Goal: Complete application form: Complete application form

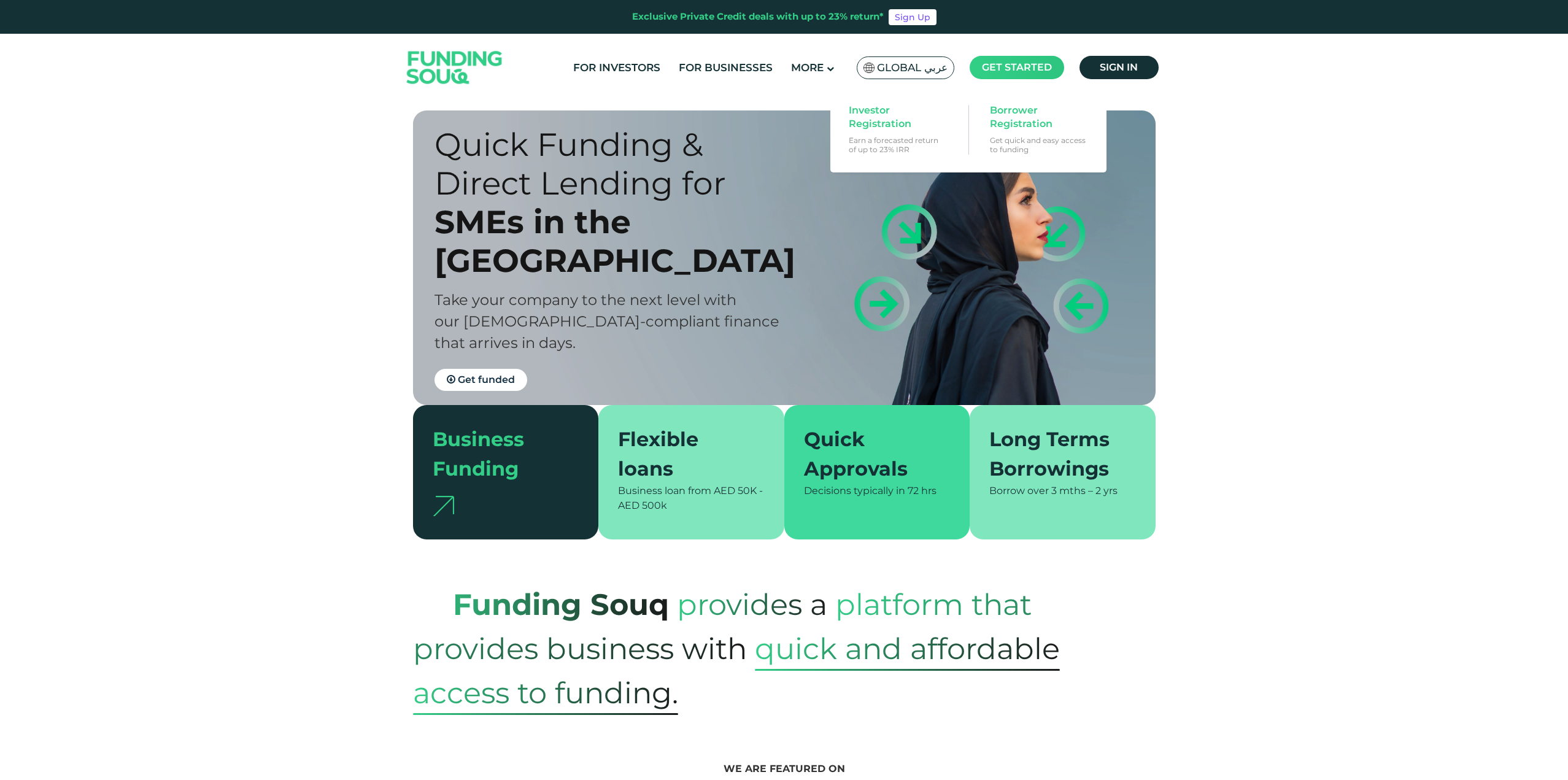
click at [1055, 69] on main "Get started" at bounding box center [1016, 68] width 94 height 23
click at [994, 122] on span "Borrower Registration" at bounding box center [1036, 117] width 94 height 27
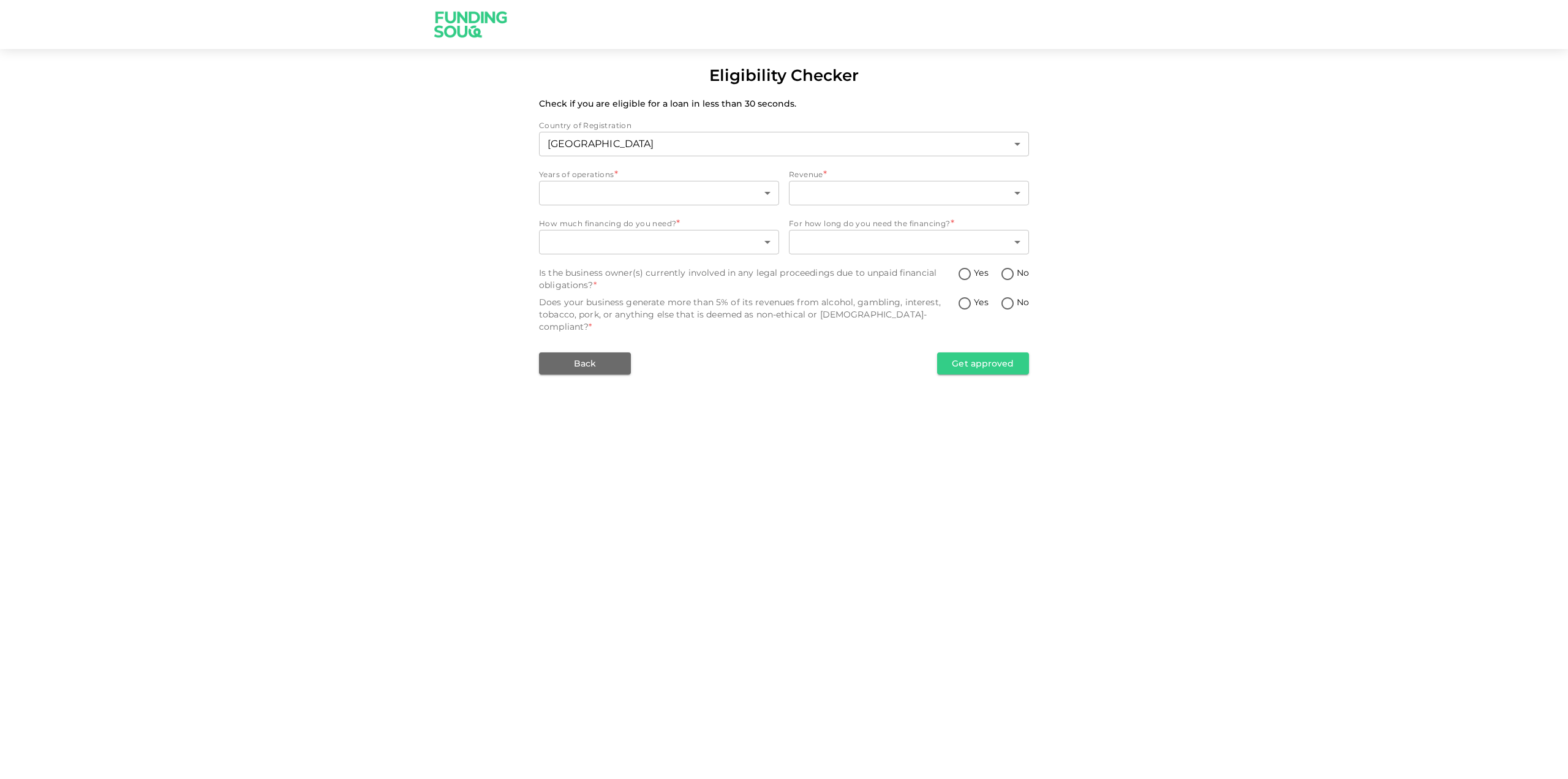
click at [700, 178] on div "Years of operations *" at bounding box center [659, 175] width 240 height 12
click at [697, 188] on body "Eligibility Checker Check if you are eligible for a loan in less than 30 second…" at bounding box center [784, 390] width 1568 height 779
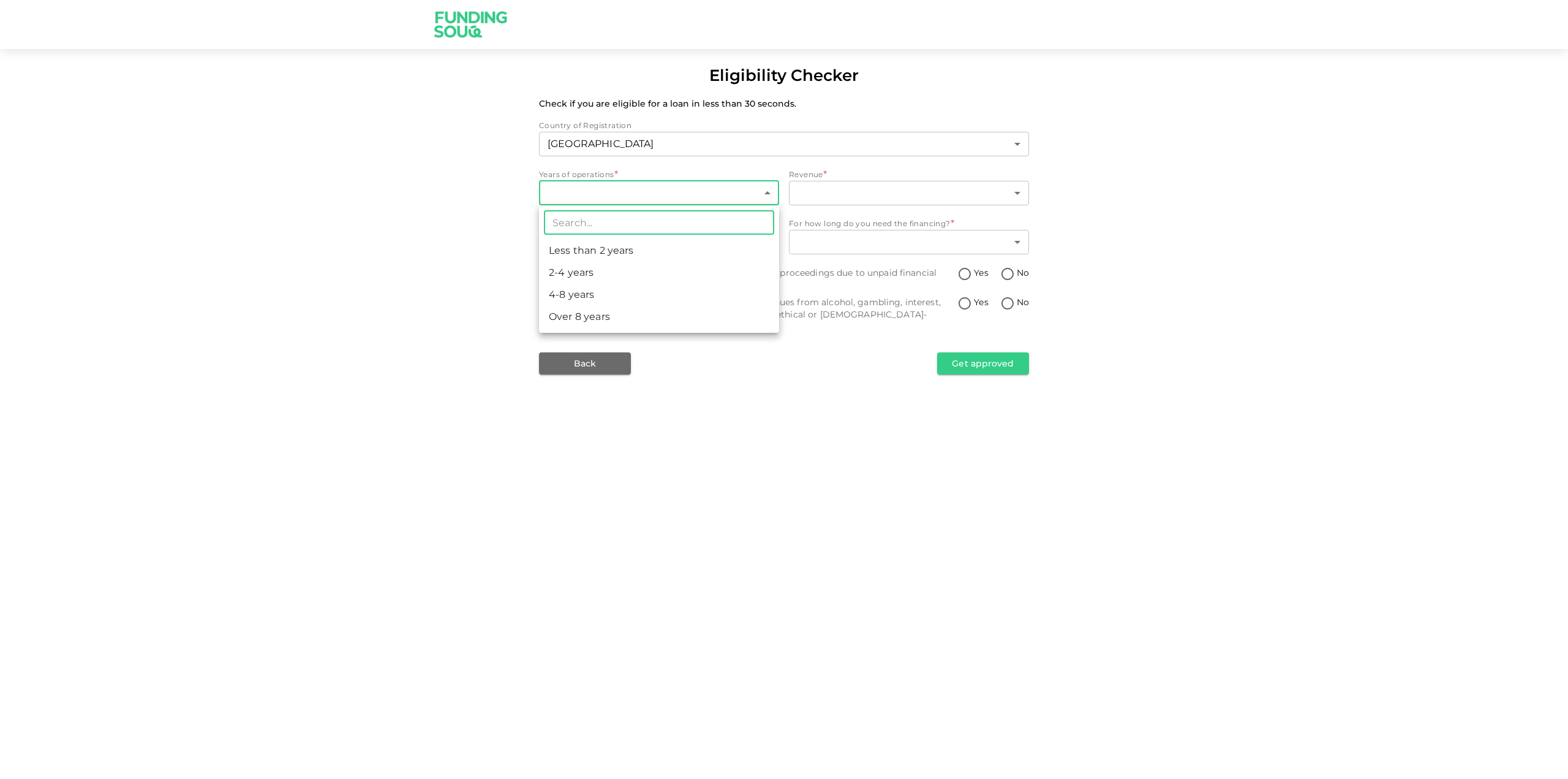
click at [635, 254] on li "Less than 2 years" at bounding box center [659, 250] width 240 height 22
type input "1"
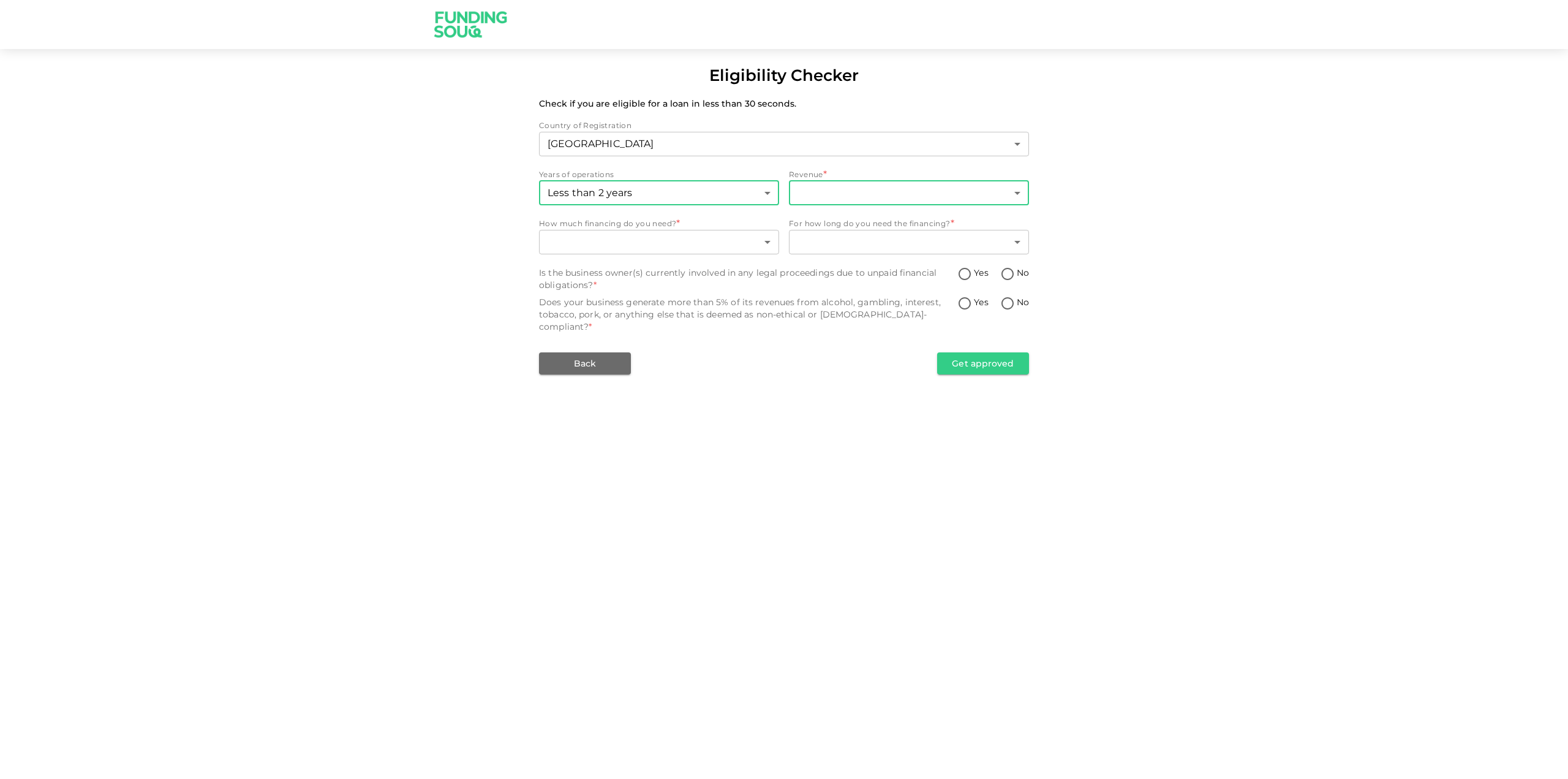
click at [898, 198] on body "Eligibility Checker Check if you are eligible for a loan in less than 30 second…" at bounding box center [784, 390] width 1568 height 779
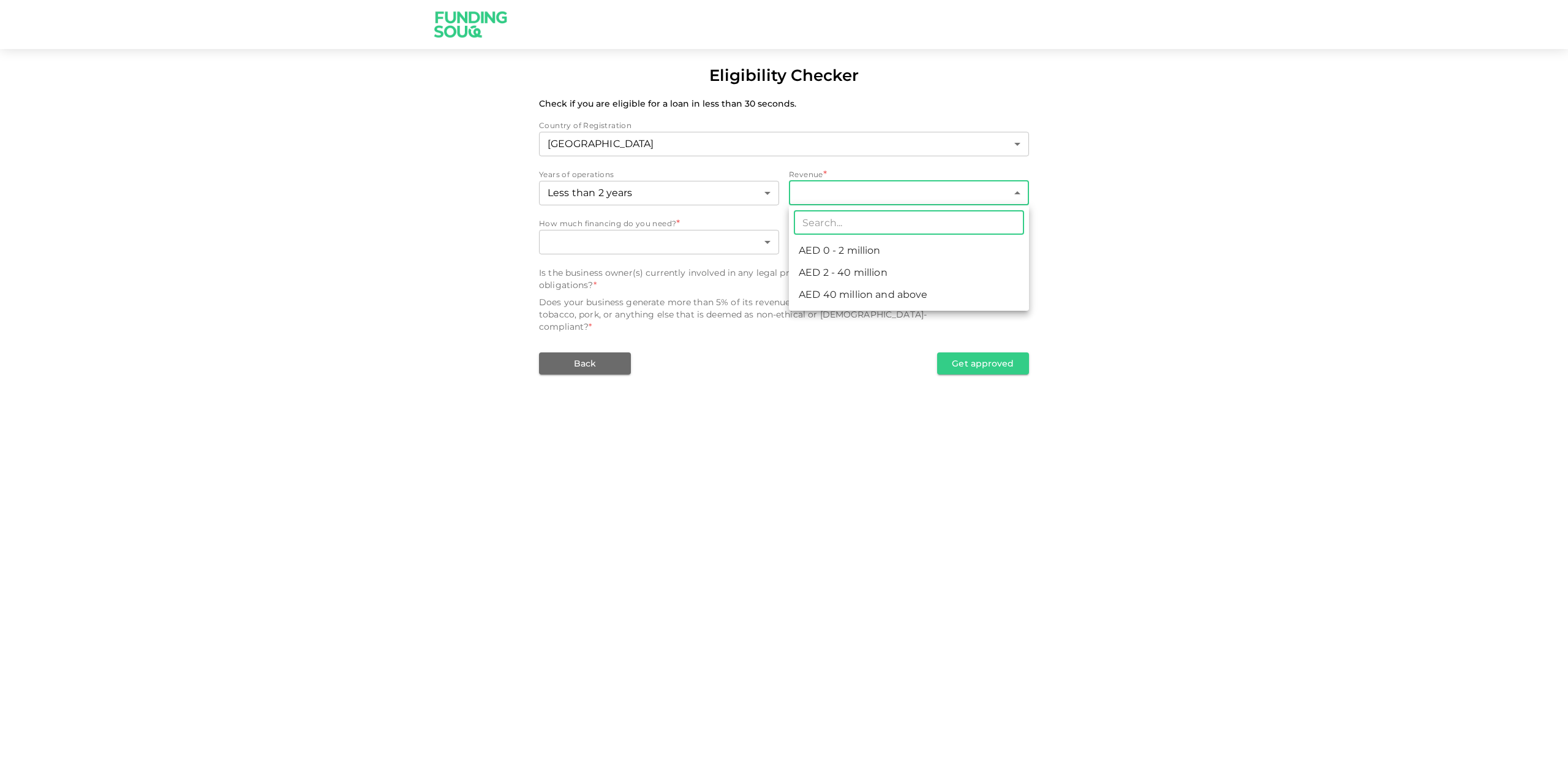
click at [874, 252] on li "AED 0 - 2 million" at bounding box center [909, 250] width 240 height 22
type input "1"
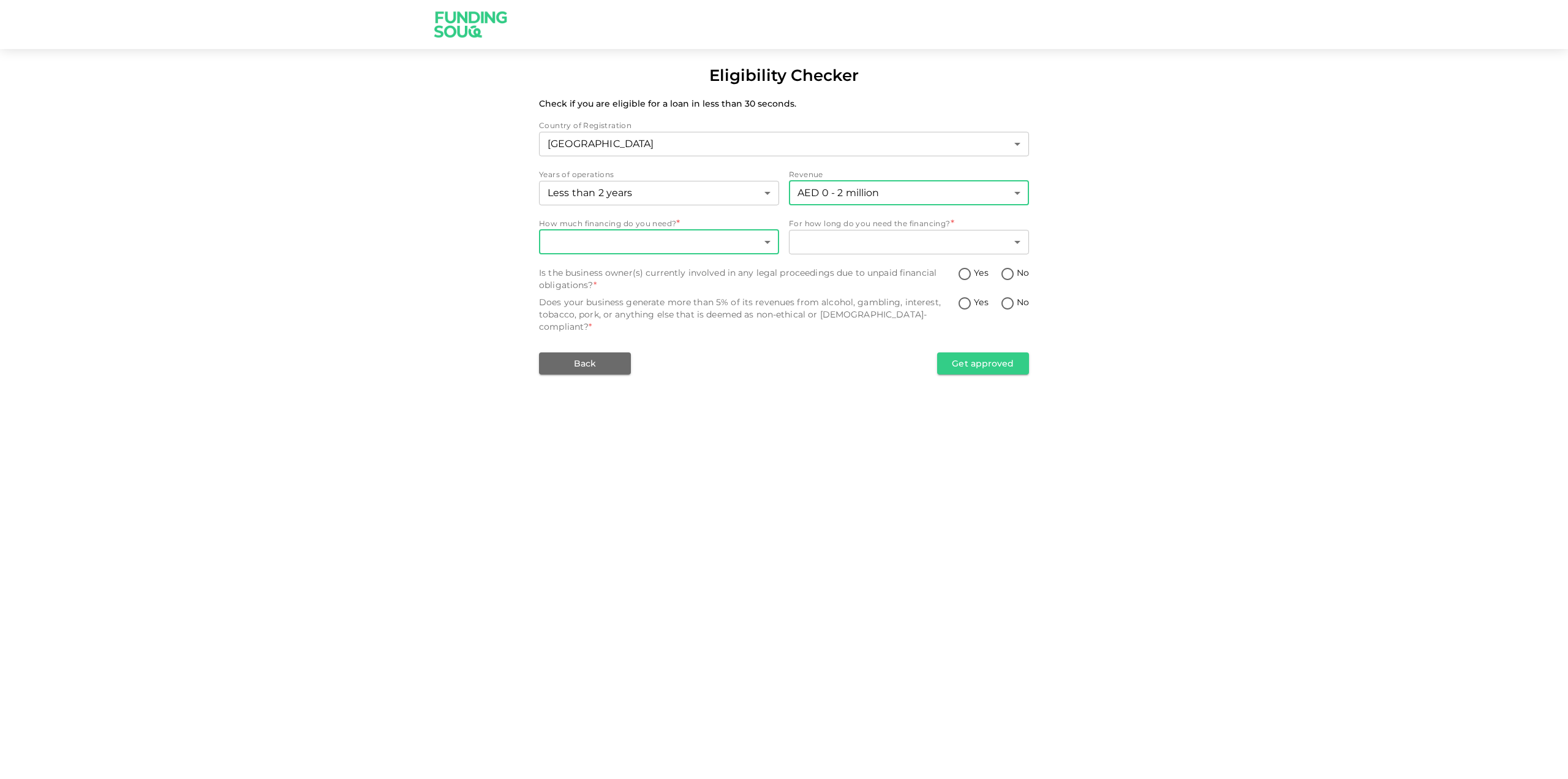
click at [557, 236] on body "Eligibility Checker Check if you are eligible for a loan in less than 30 second…" at bounding box center [784, 390] width 1568 height 779
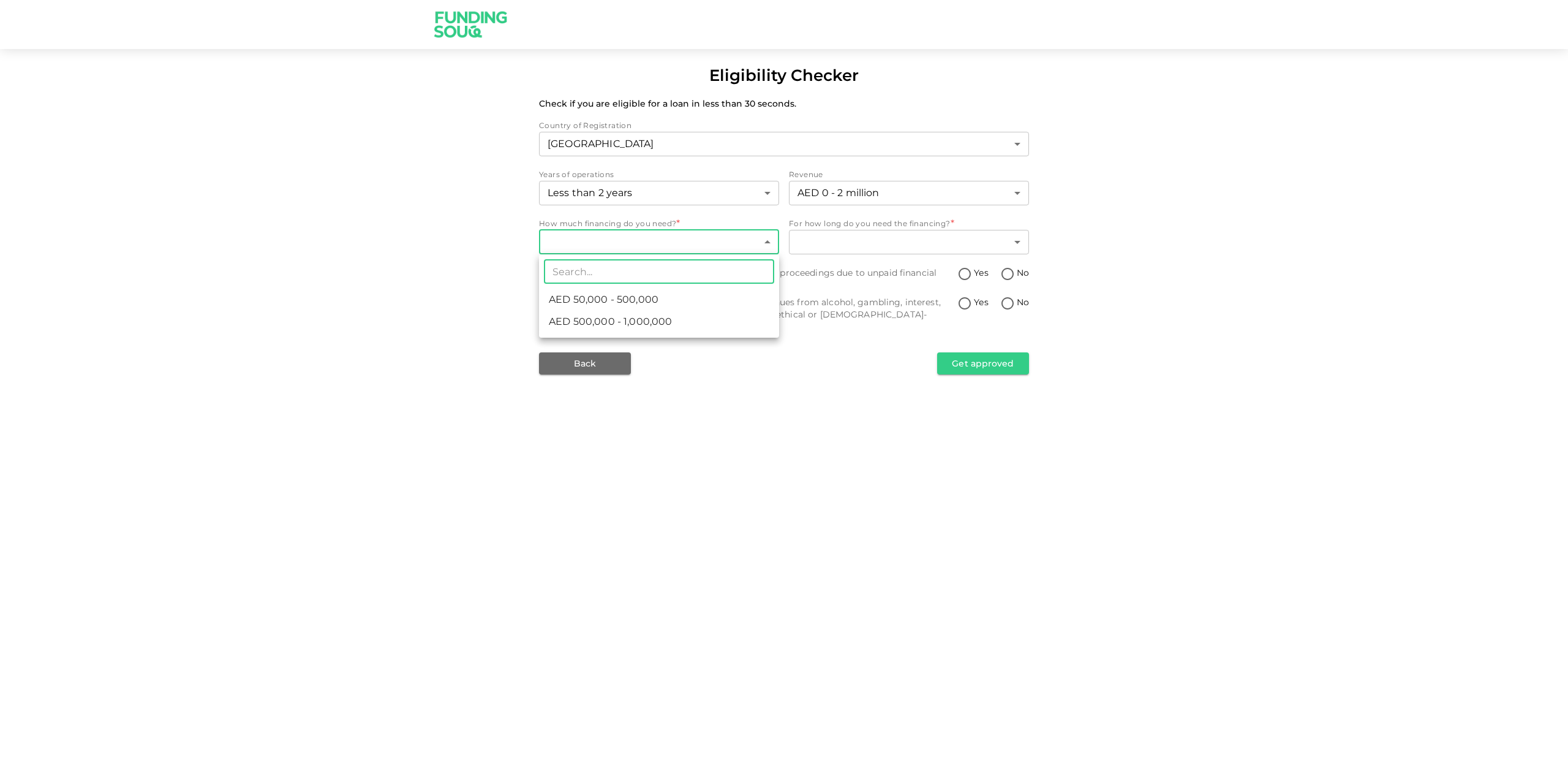
click at [646, 295] on span "AED 50,000 - 500,000" at bounding box center [603, 300] width 110 height 14
type input "1"
click at [876, 234] on body "Eligibility Checker Check if you are eligible for a loan in less than 30 second…" at bounding box center [784, 390] width 1568 height 779
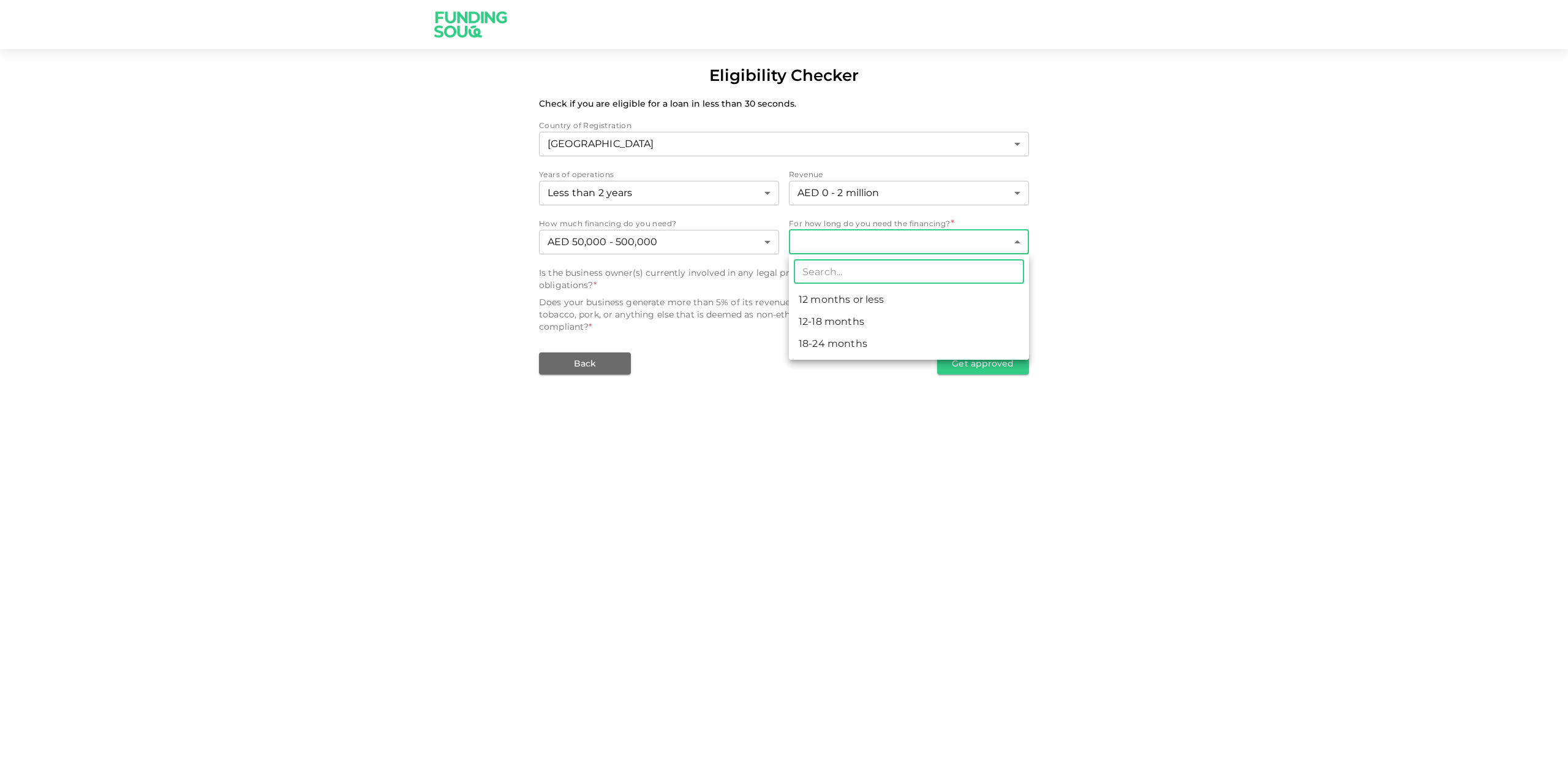
click at [854, 302] on li "12 months or less" at bounding box center [909, 300] width 240 height 22
type input "1"
click at [1001, 269] on input "No" at bounding box center [1008, 275] width 19 height 17
radio input "true"
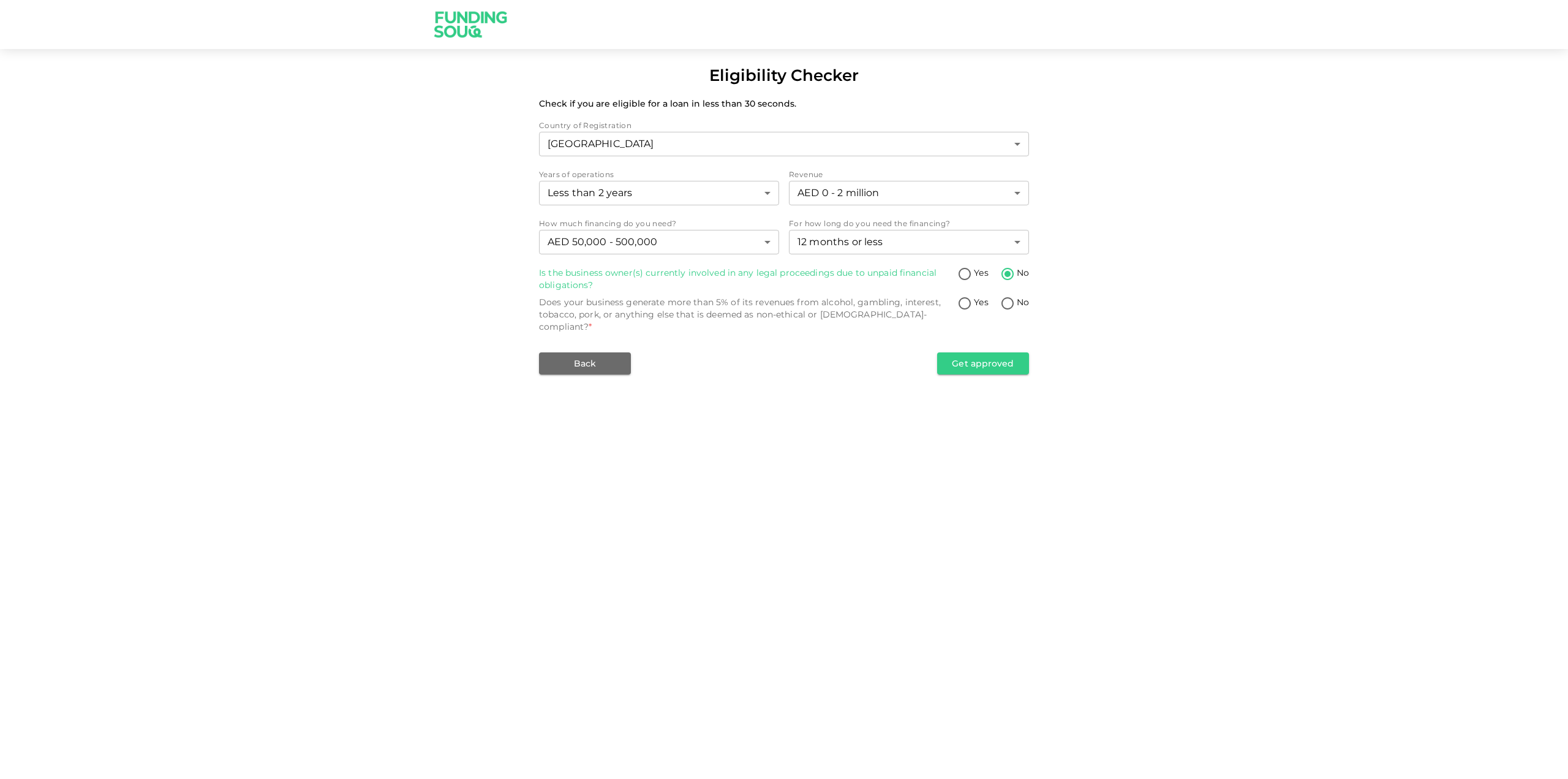
click at [1002, 293] on div "Is the business owner(s) currently involved in any legal proceedings due to unp…" at bounding box center [784, 300] width 490 height 67
click at [1010, 298] on input "No" at bounding box center [1008, 304] width 19 height 17
radio input "true"
click at [975, 356] on button "Get approved" at bounding box center [983, 363] width 92 height 22
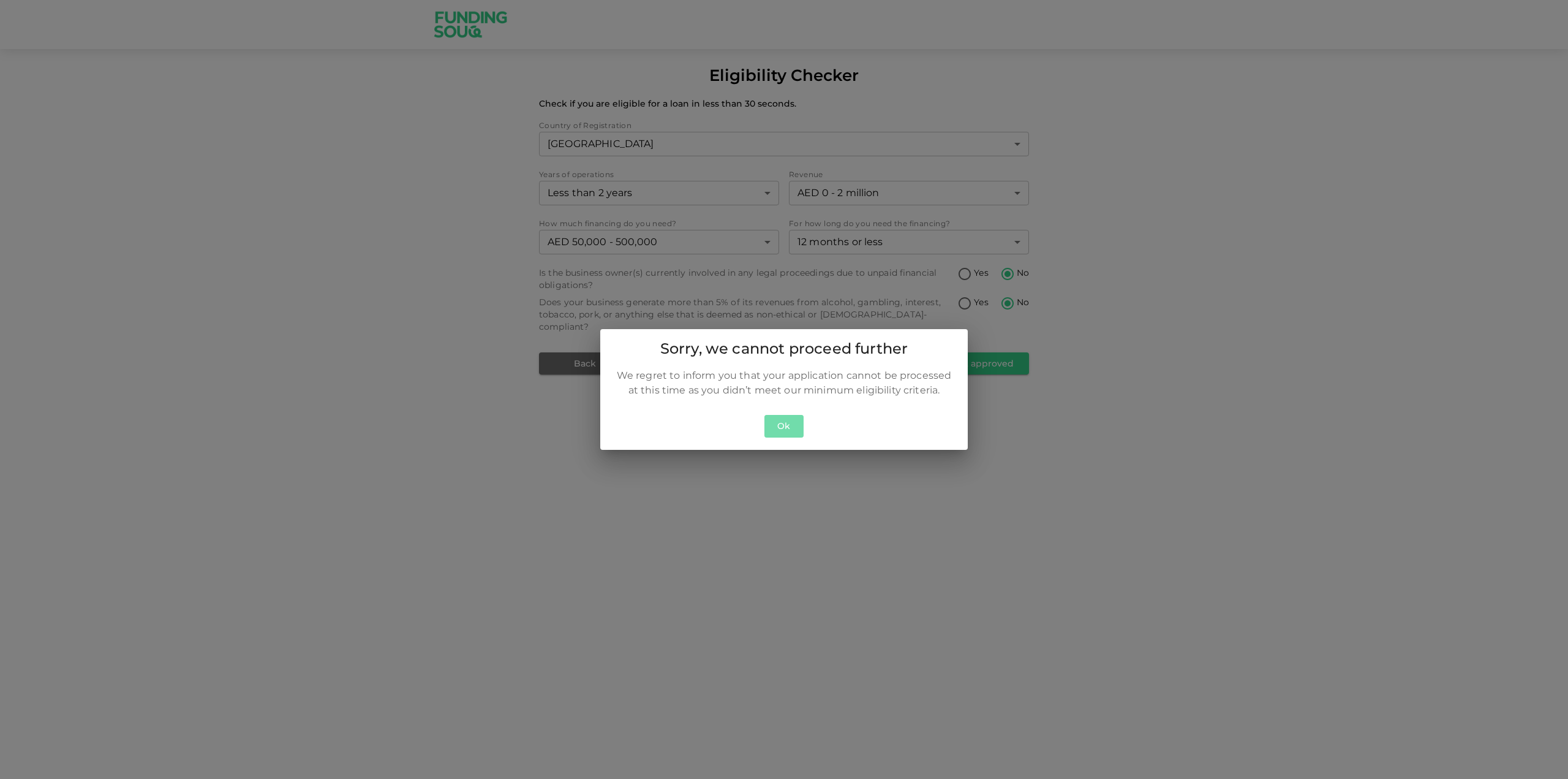
click at [791, 420] on button "Ok" at bounding box center [784, 426] width 40 height 23
